Goal: Information Seeking & Learning: Learn about a topic

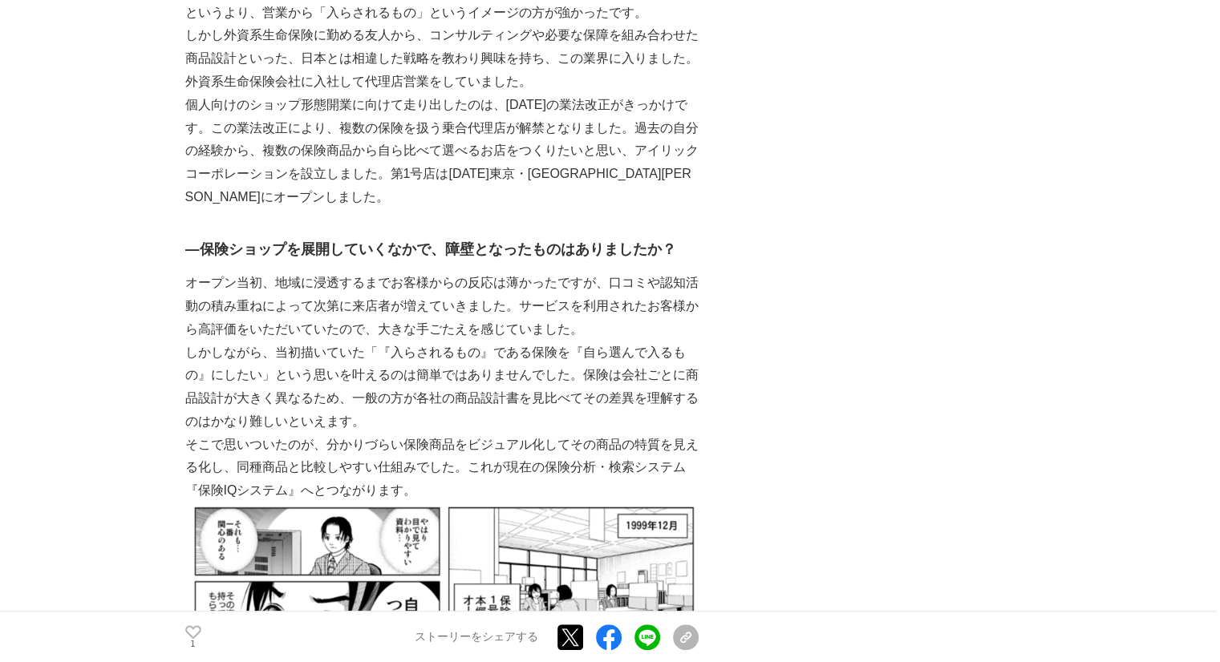
scroll to position [1262, 0]
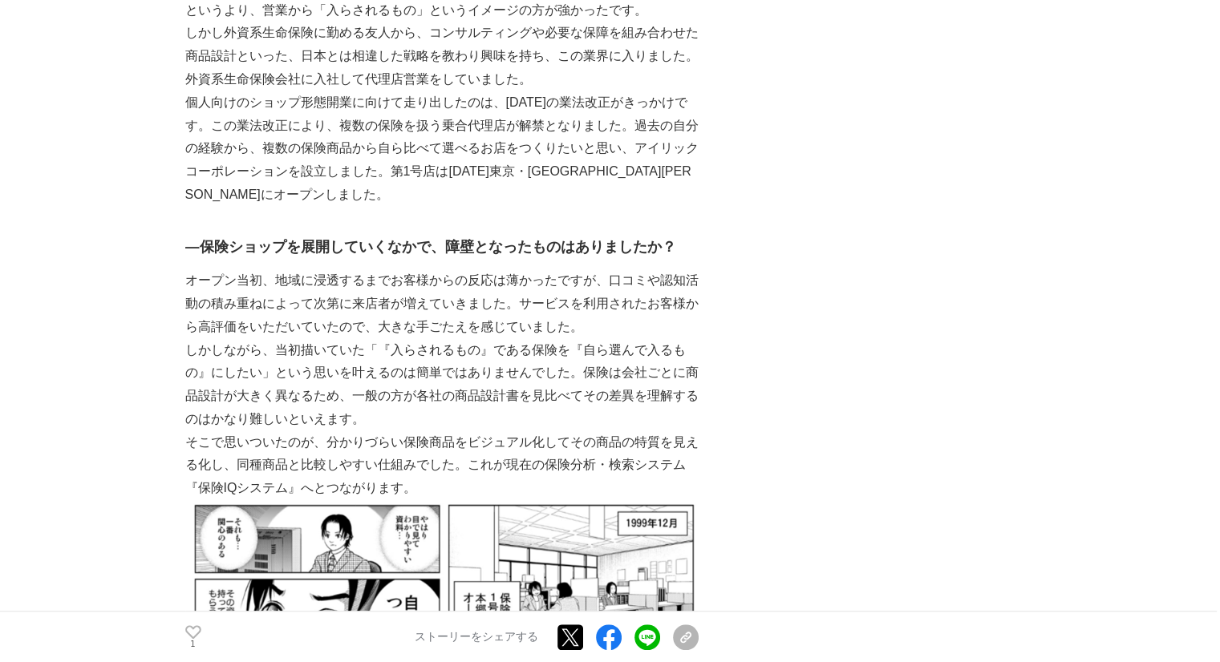
click at [384, 310] on p "オープン当初、地域に浸透するまでお客様からの反応は薄かったですが、口コミや認知活動の積み重ねによって次第に来店者が増えていきました。サービスを利用されたお客様…" at bounding box center [441, 303] width 513 height 69
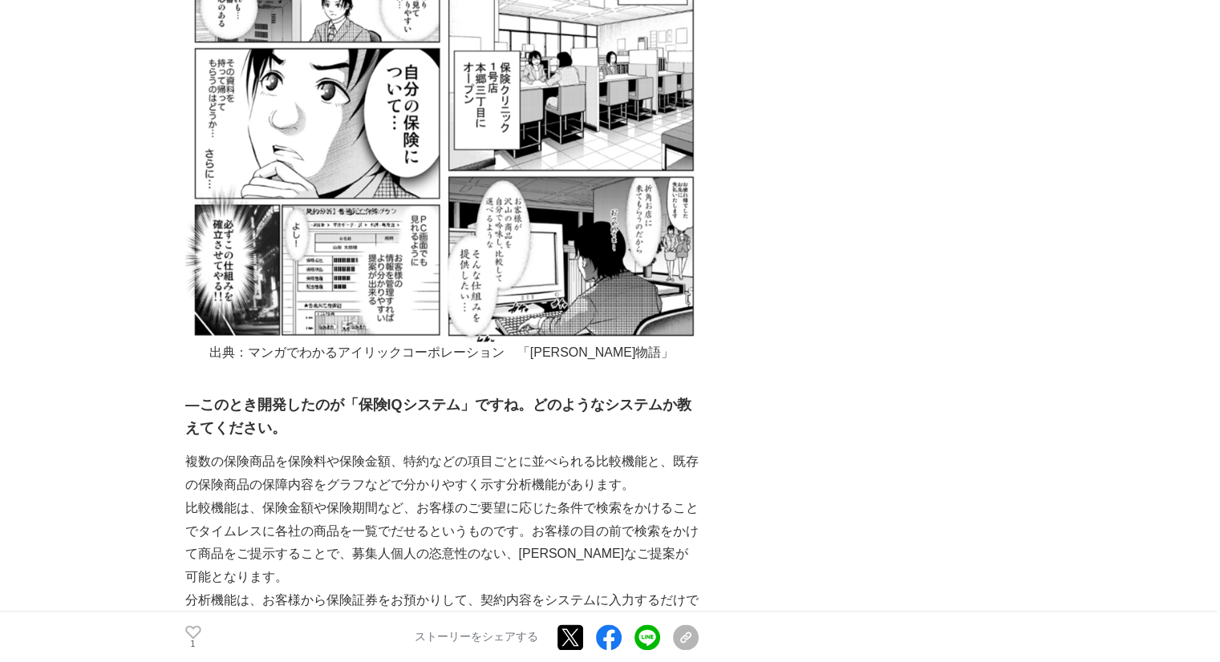
scroll to position [1841, 0]
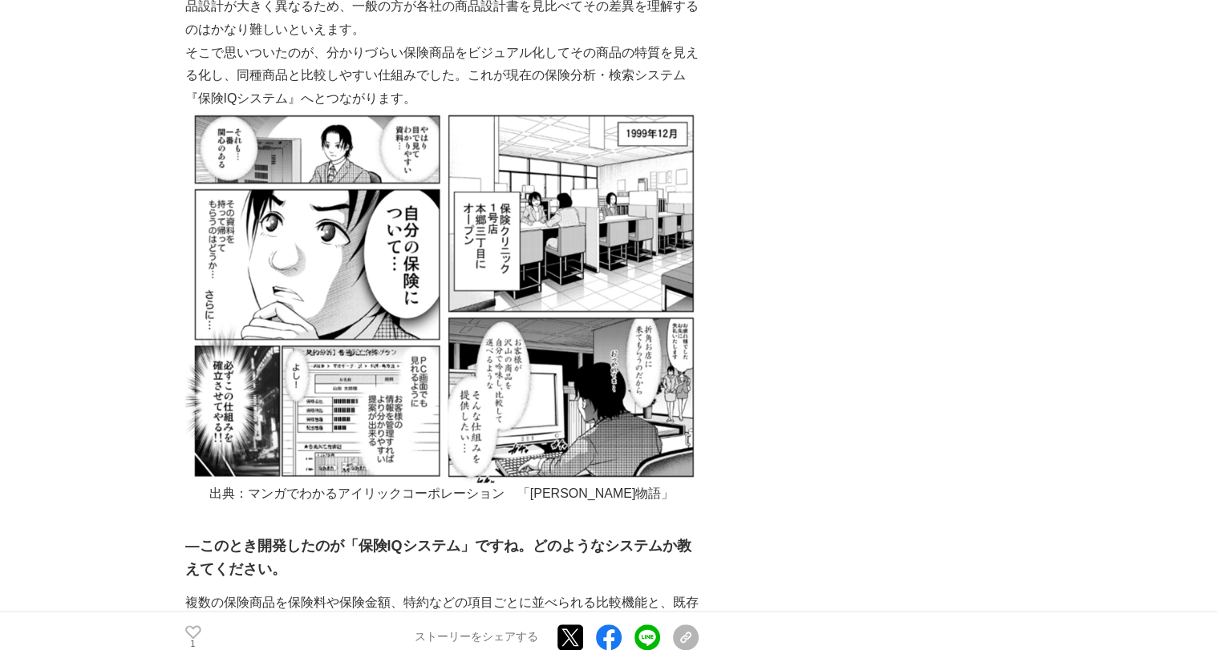
scroll to position [1650, 0]
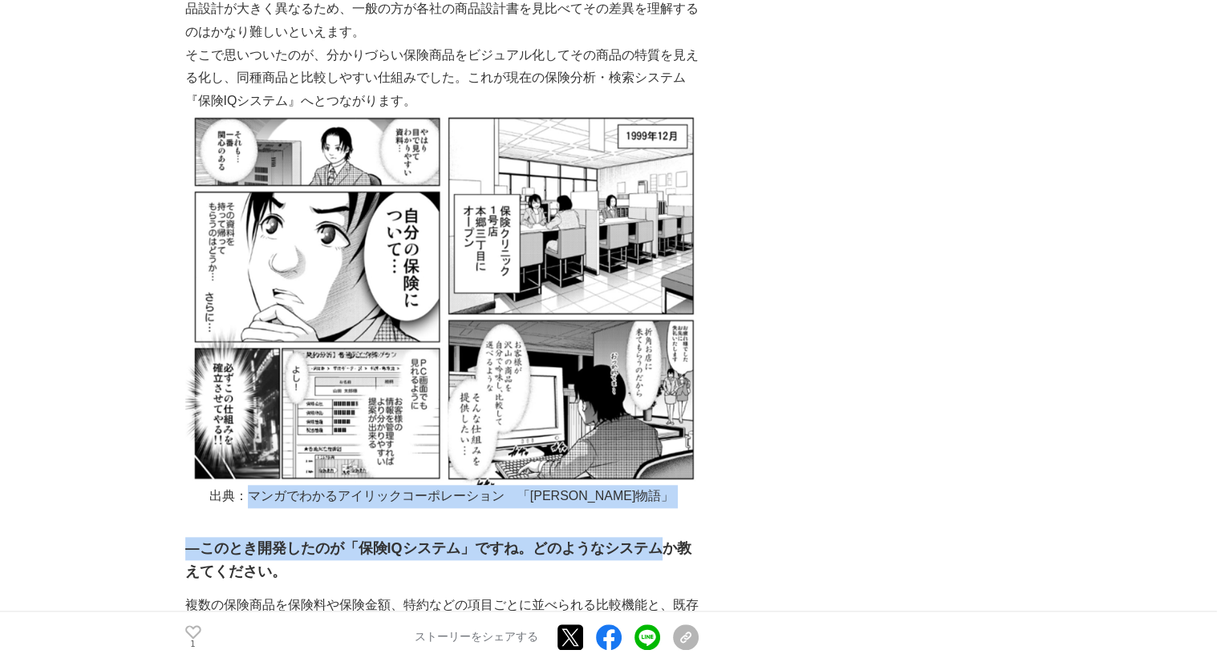
drag, startPoint x: 277, startPoint y: 493, endPoint x: 661, endPoint y: 511, distance: 383.7
drag, startPoint x: 628, startPoint y: 502, endPoint x: 654, endPoint y: 499, distance: 25.9
click at [659, 500] on p "出典：マンガでわかるアイリックコーポレーション　「[PERSON_NAME]物語」" at bounding box center [441, 496] width 513 height 23
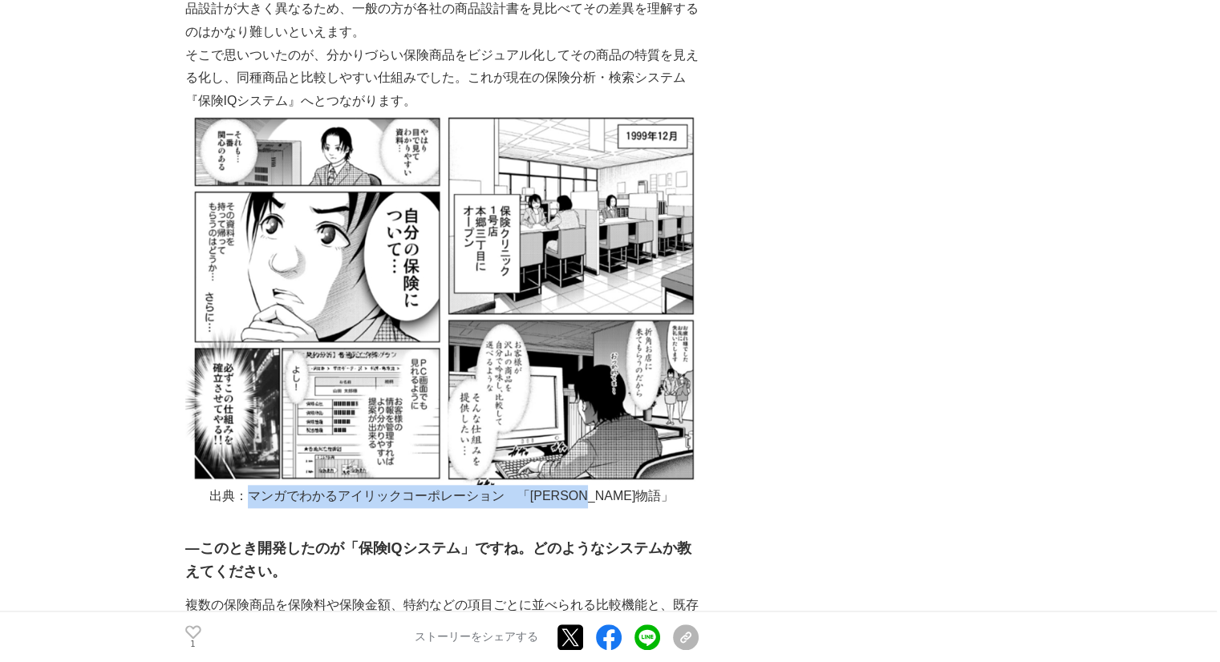
drag, startPoint x: 657, startPoint y: 495, endPoint x: 277, endPoint y: 488, distance: 379.4
click at [277, 488] on p "出典：マンガでわかるアイリックコーポレーション　「[PERSON_NAME]物語」" at bounding box center [441, 496] width 513 height 23
copy p "マンガでわかるアイリックコーポレーション　「[PERSON_NAME]物語」"
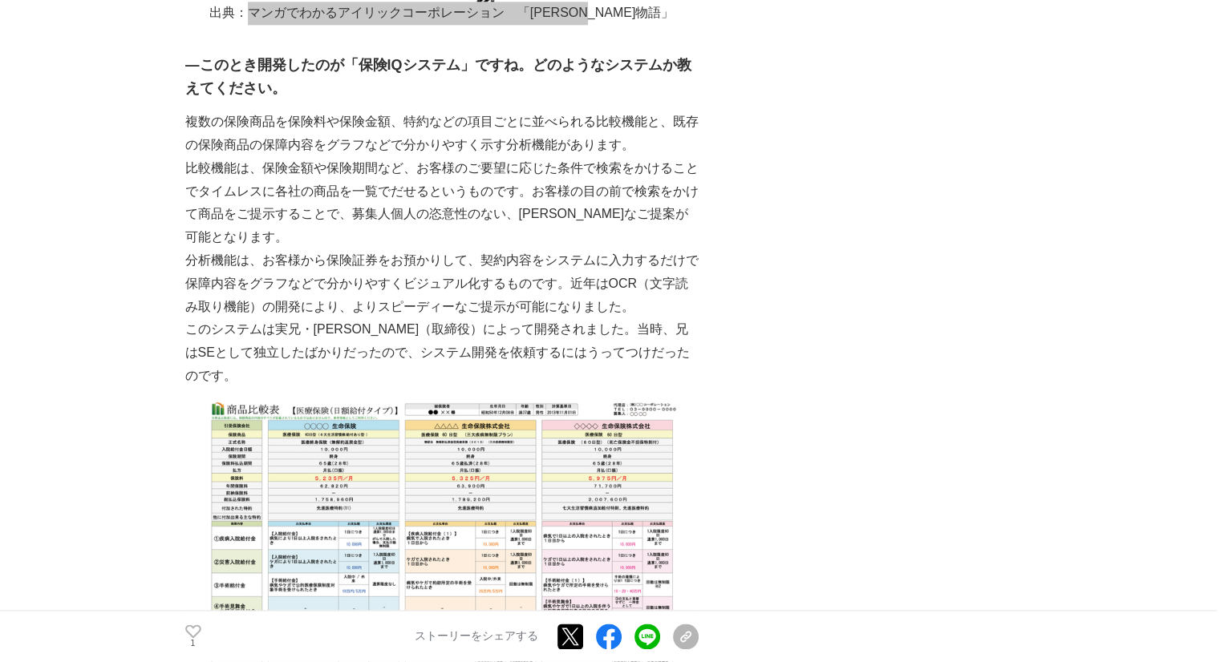
scroll to position [2133, 0]
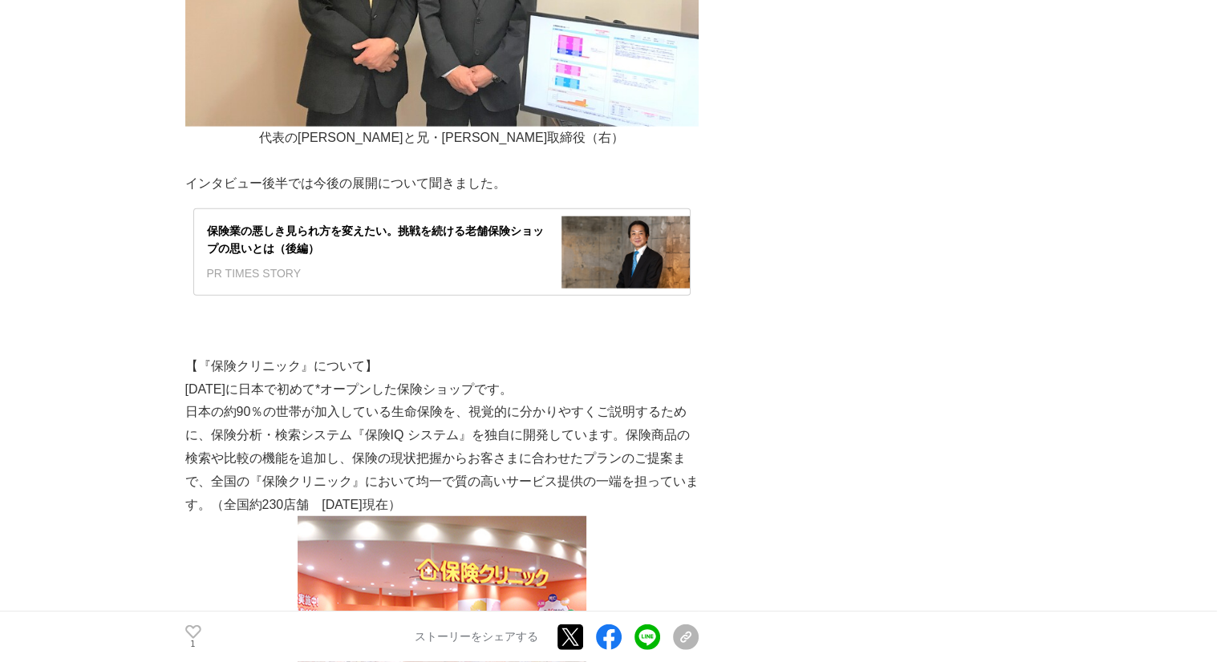
scroll to position [4027, 0]
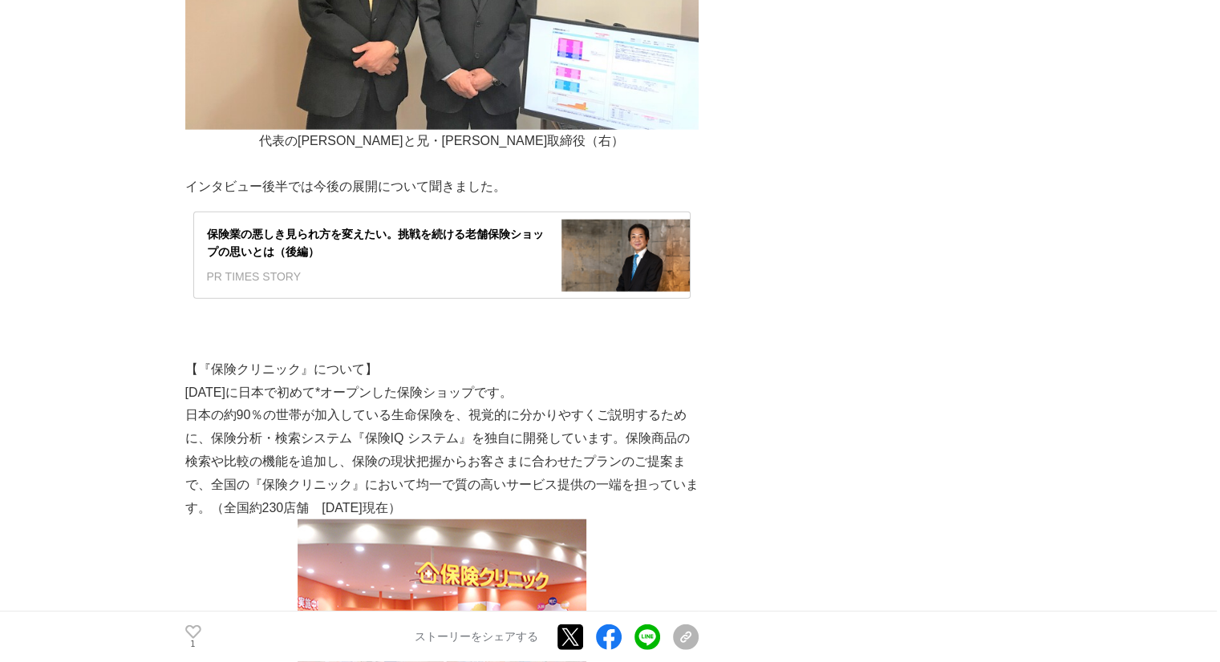
click at [360, 225] on div "保険業の悪しき見られ方を変えたい。挑戦を続ける老舗保険ショップの思いとは（後編）" at bounding box center [378, 243] width 342 height 36
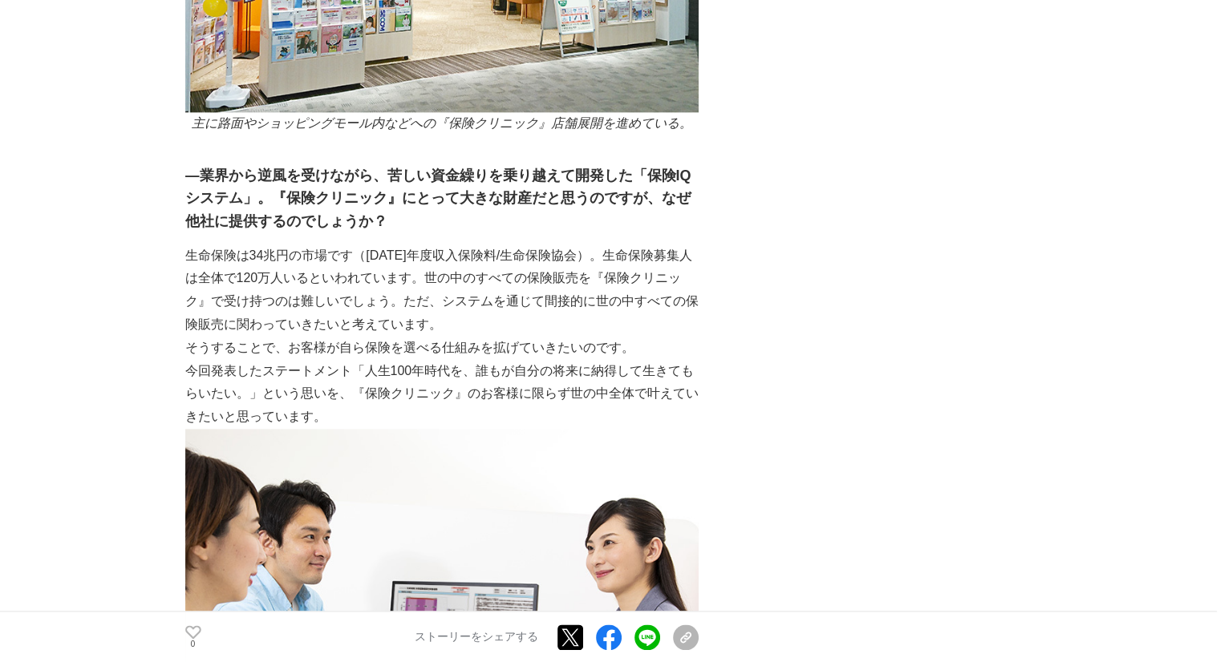
scroll to position [1957, 0]
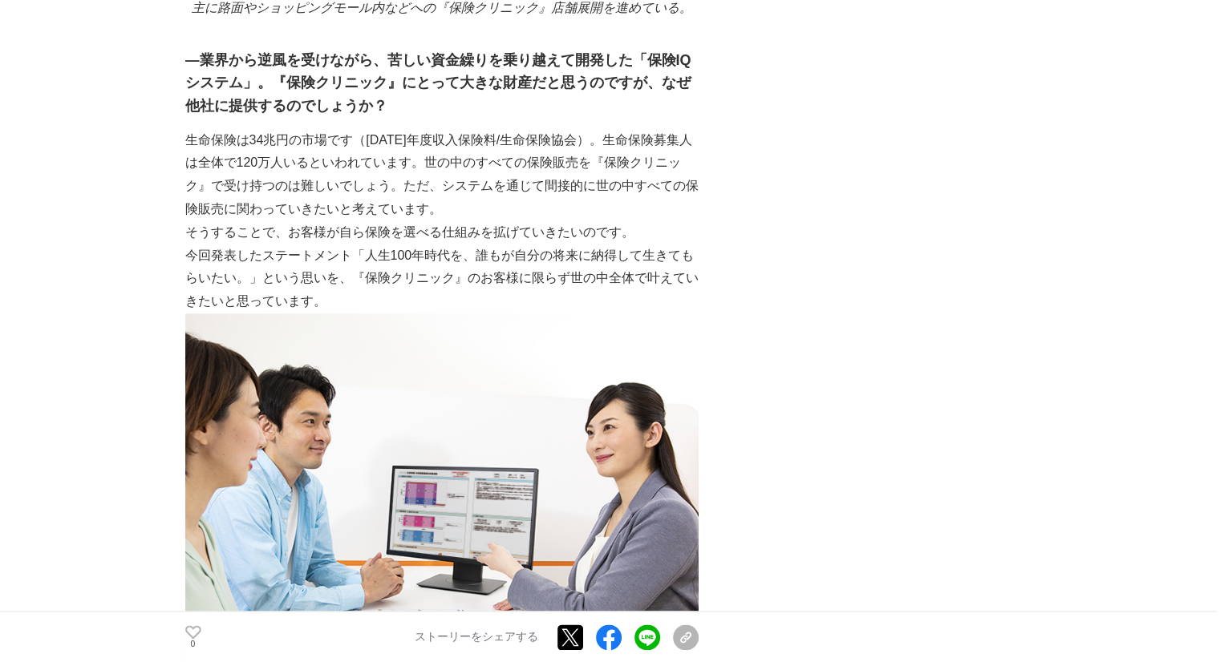
click at [337, 199] on p "生命保険は34兆円の市場です（[DATE]年度収入保険料/生命保険協会）。生命保険募集人は全体で120万人いるといわれています。世の中のすべての保険販売を『保…" at bounding box center [441, 175] width 513 height 92
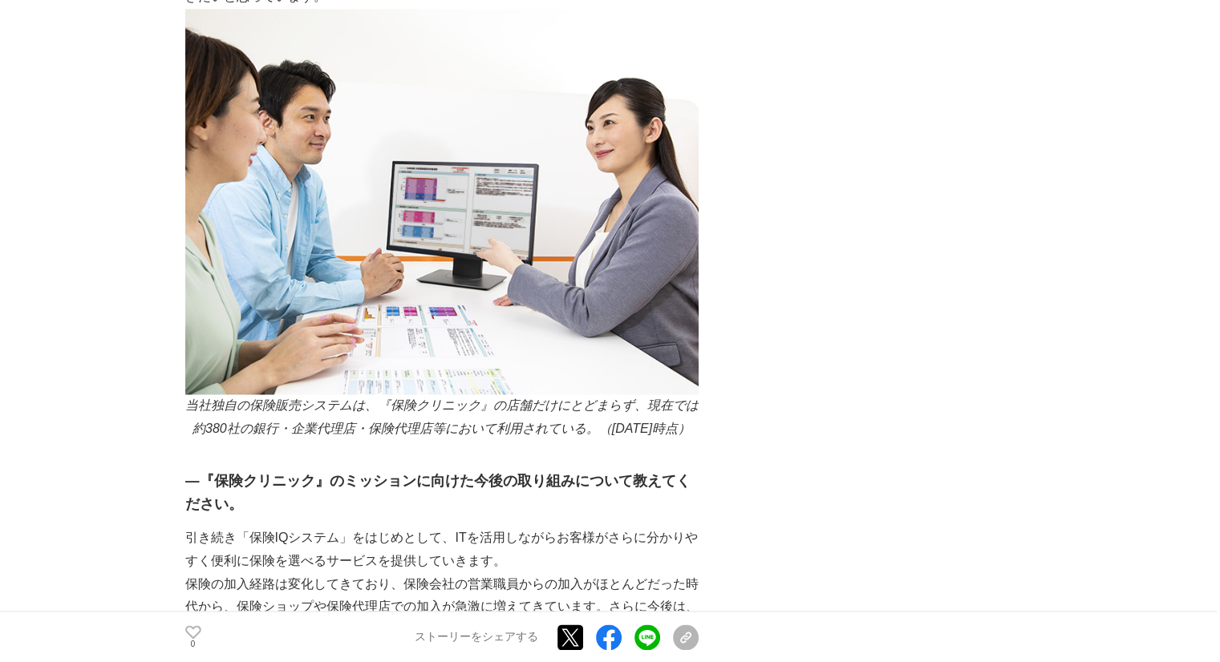
scroll to position [2382, 0]
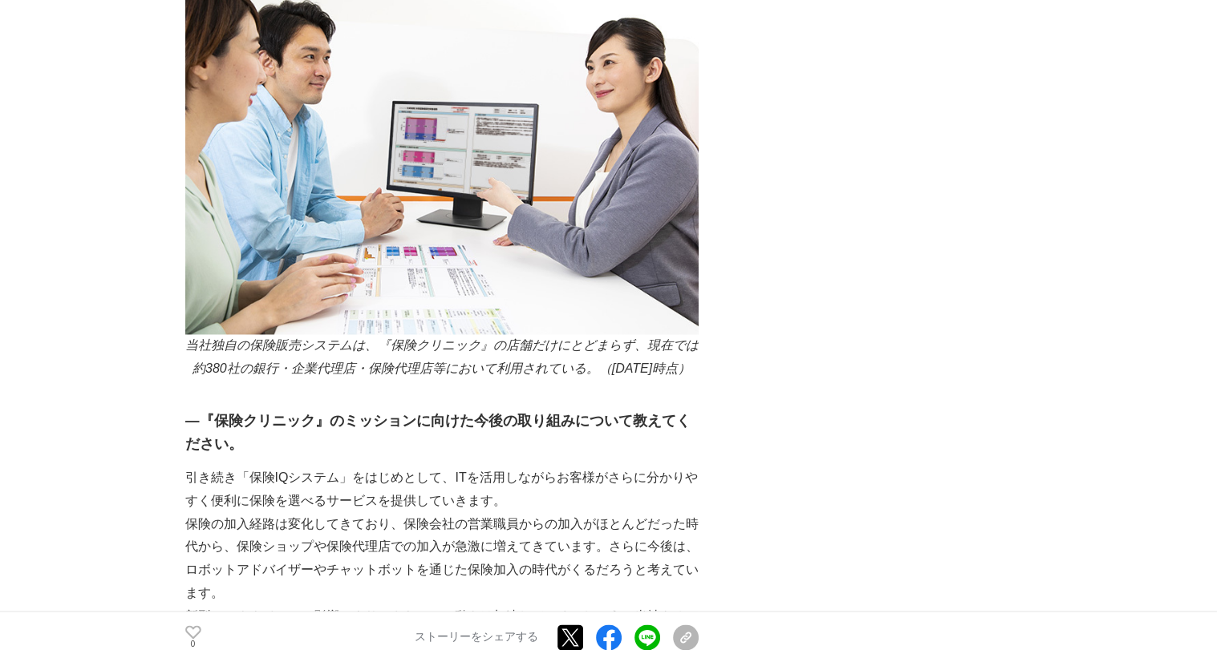
click at [337, 199] on img at bounding box center [441, 142] width 513 height 386
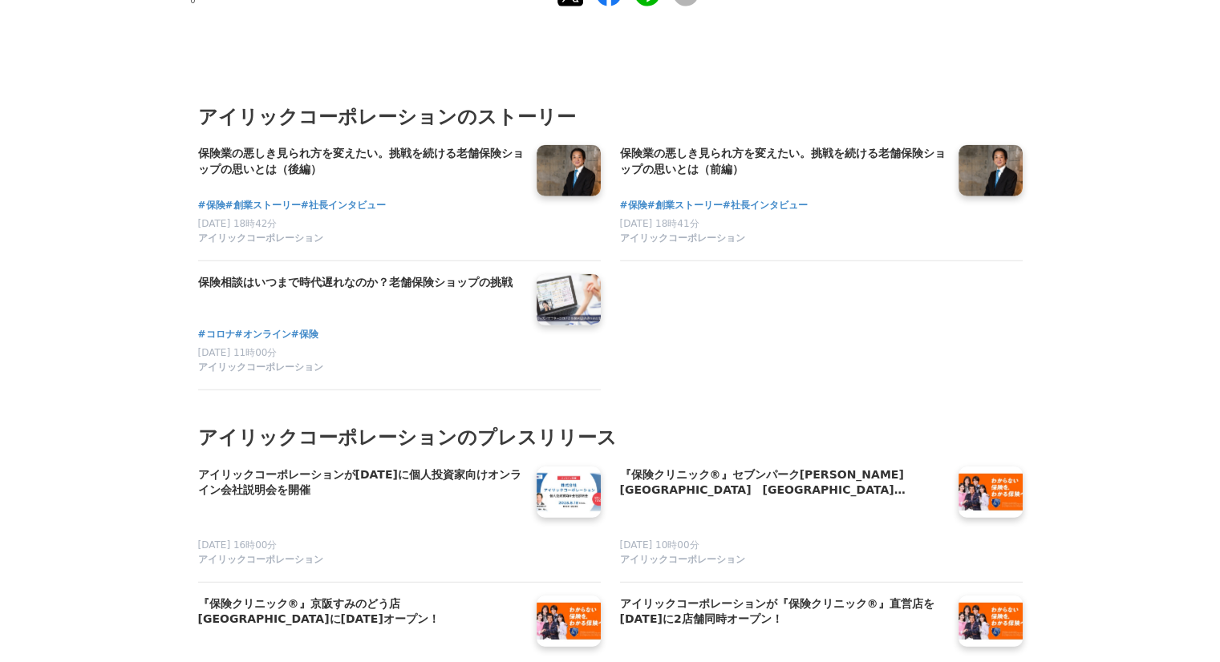
scroll to position [4275, 0]
